Goal: Information Seeking & Learning: Learn about a topic

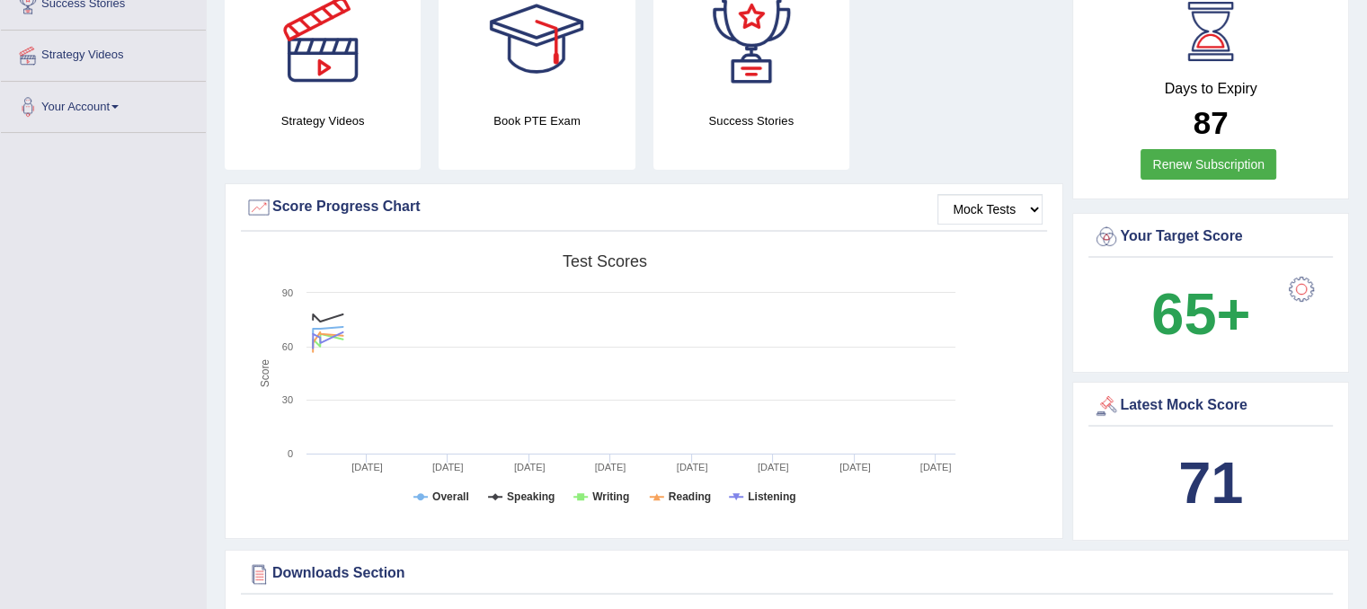
scroll to position [369, 0]
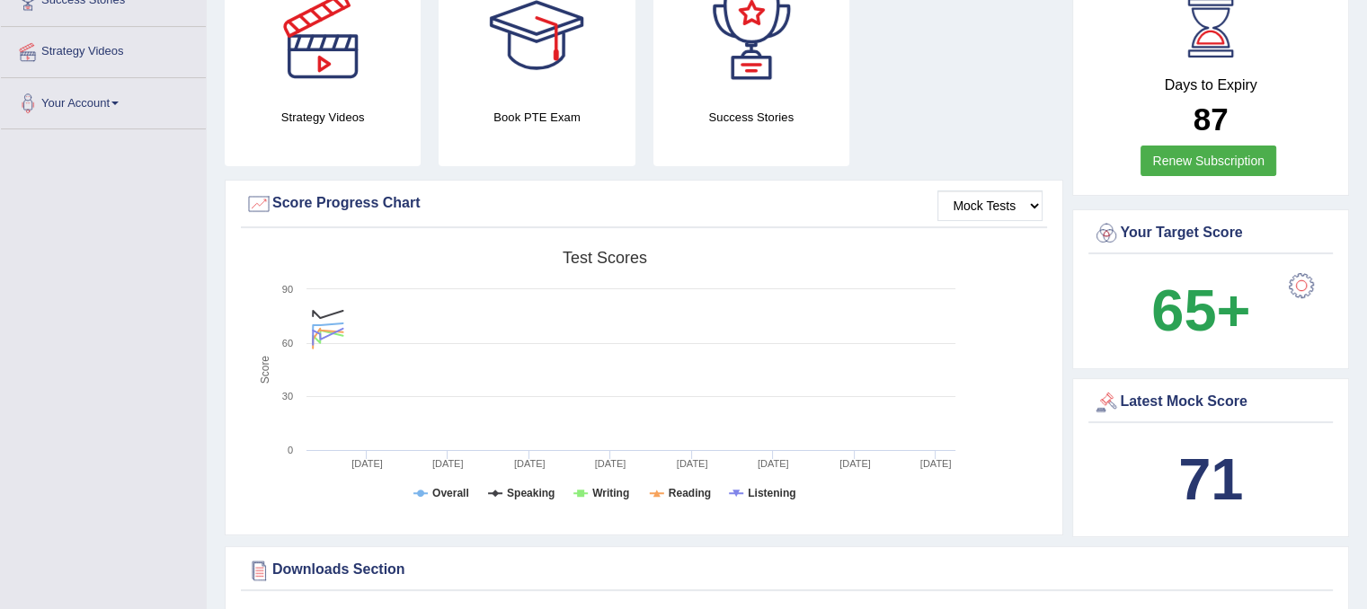
click at [1304, 278] on div at bounding box center [1302, 286] width 36 height 36
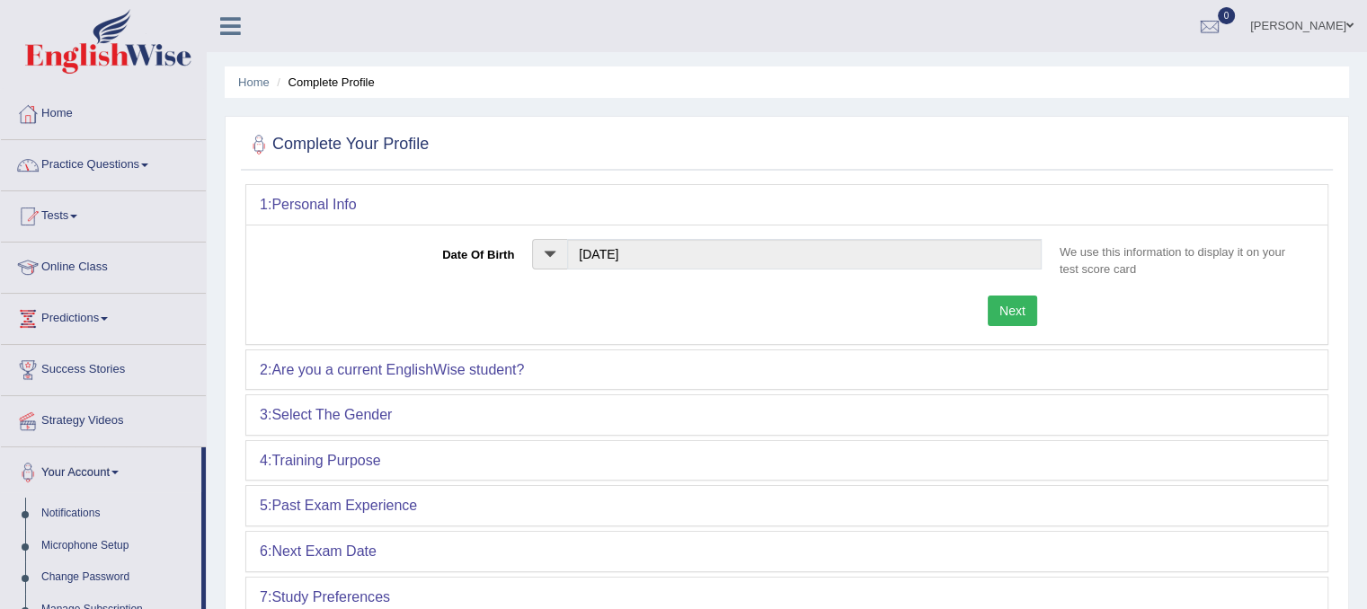
click at [52, 267] on link "Online Class" at bounding box center [103, 265] width 205 height 45
click at [52, 267] on link "Online Class" at bounding box center [101, 265] width 200 height 45
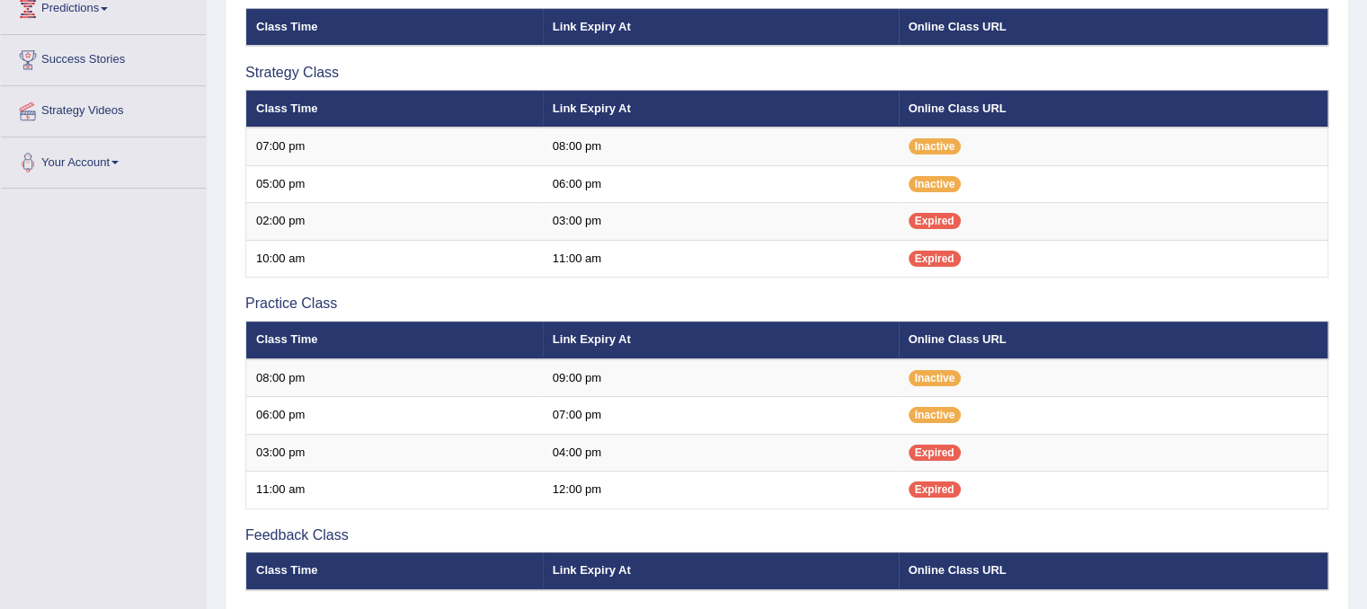
scroll to position [312, 0]
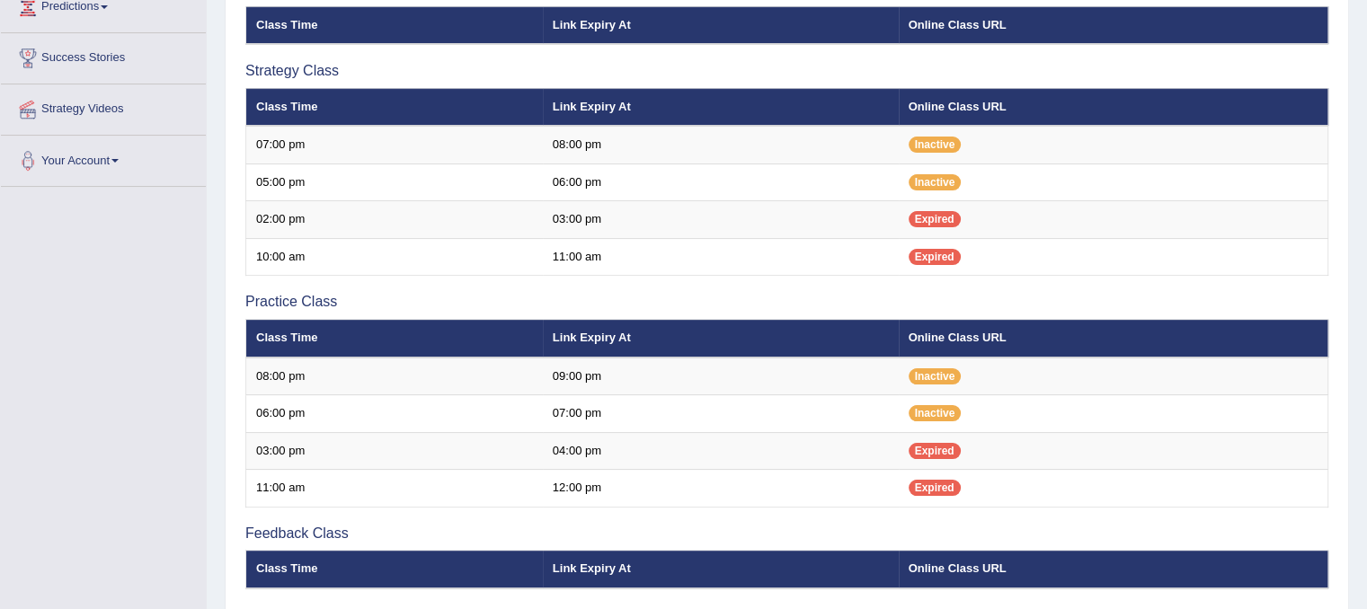
click at [893, 328] on th "Link Expiry At" at bounding box center [721, 339] width 356 height 38
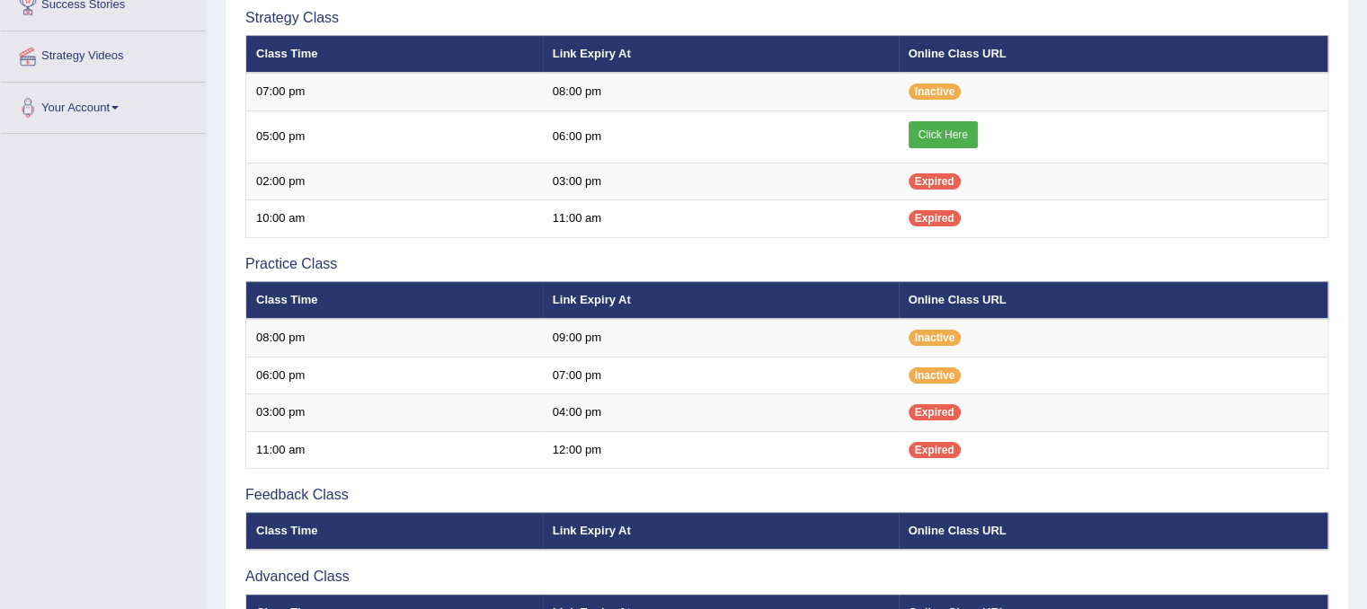
scroll to position [312, 0]
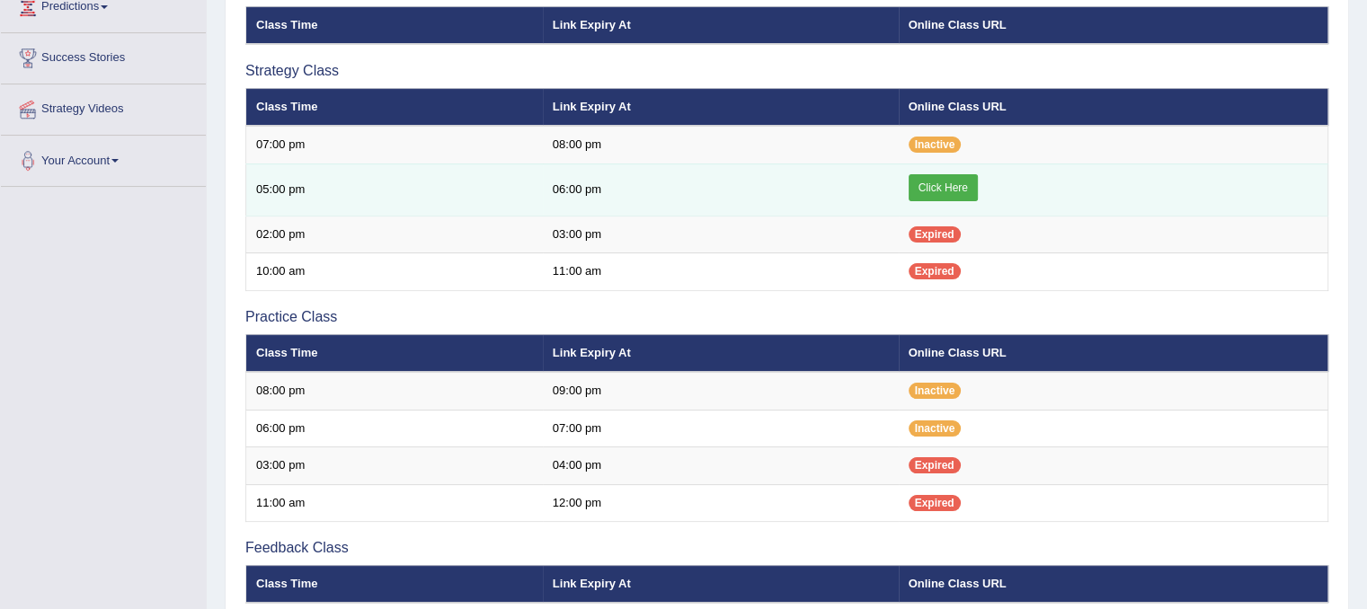
click at [955, 170] on td "Click Here" at bounding box center [1114, 190] width 430 height 52
click at [951, 179] on link "Click Here" at bounding box center [943, 187] width 69 height 27
